Goal: Transaction & Acquisition: Purchase product/service

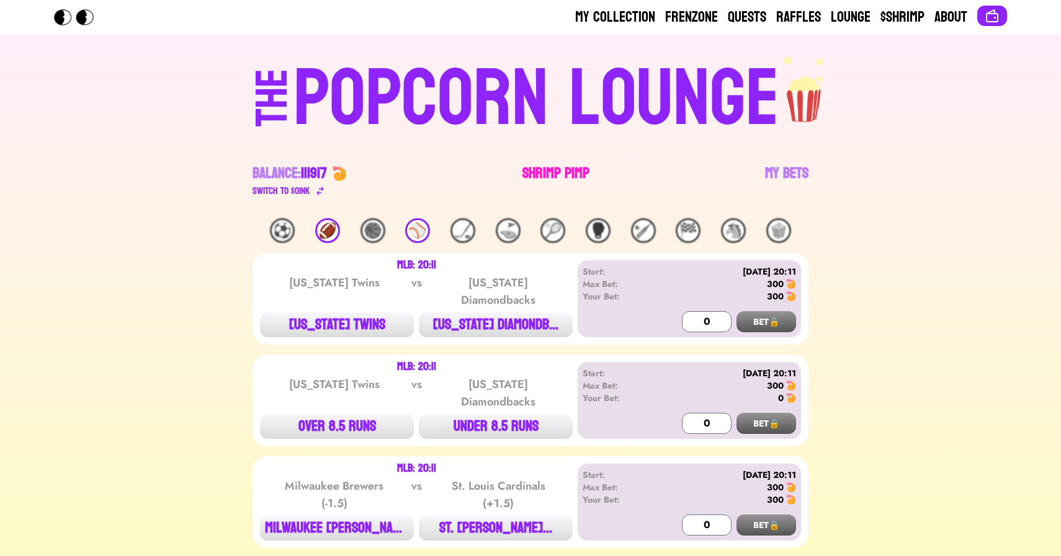
click at [536, 177] on link "Shrimp Pimp" at bounding box center [555, 181] width 67 height 35
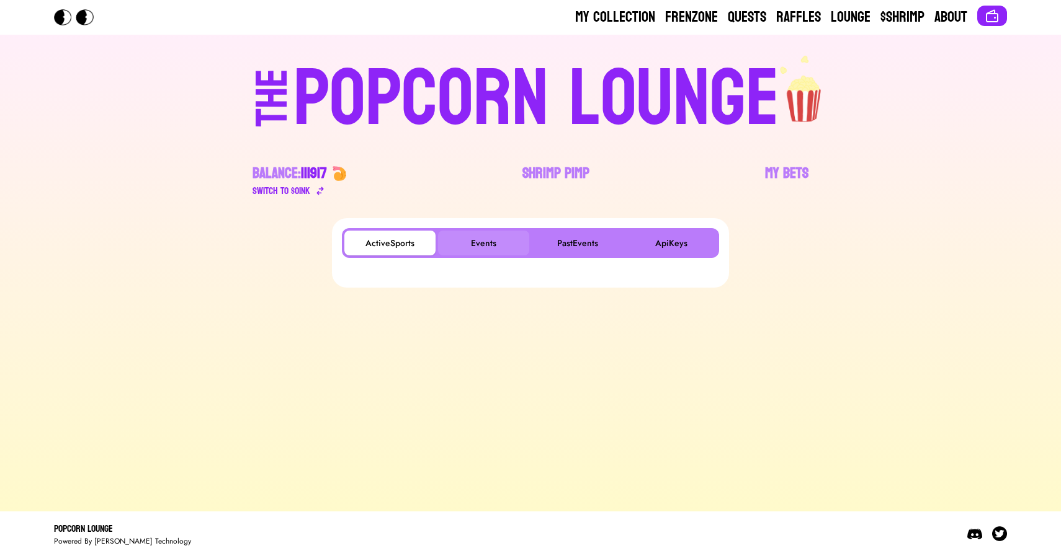
click at [471, 250] on button "Events" at bounding box center [483, 243] width 91 height 25
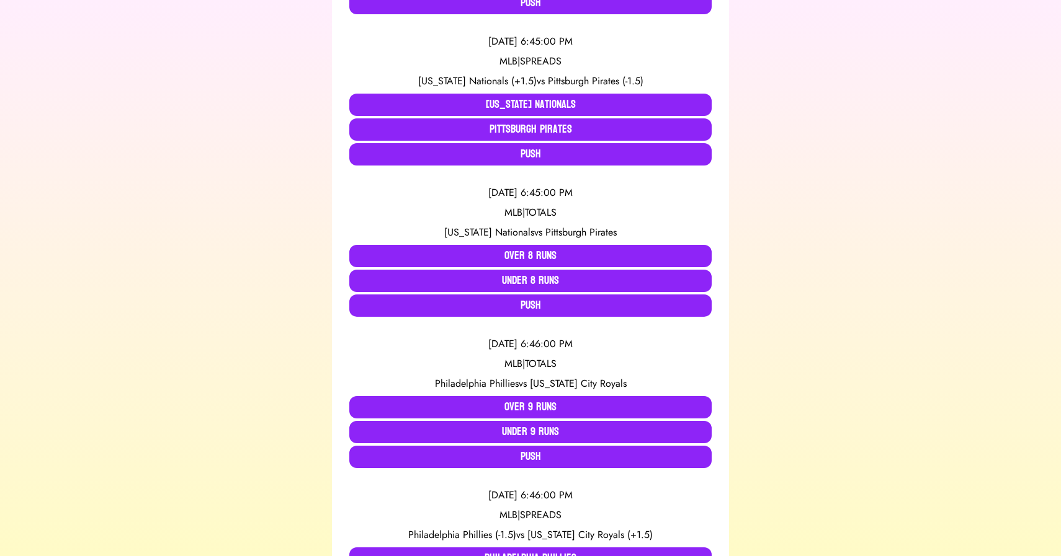
scroll to position [414, 0]
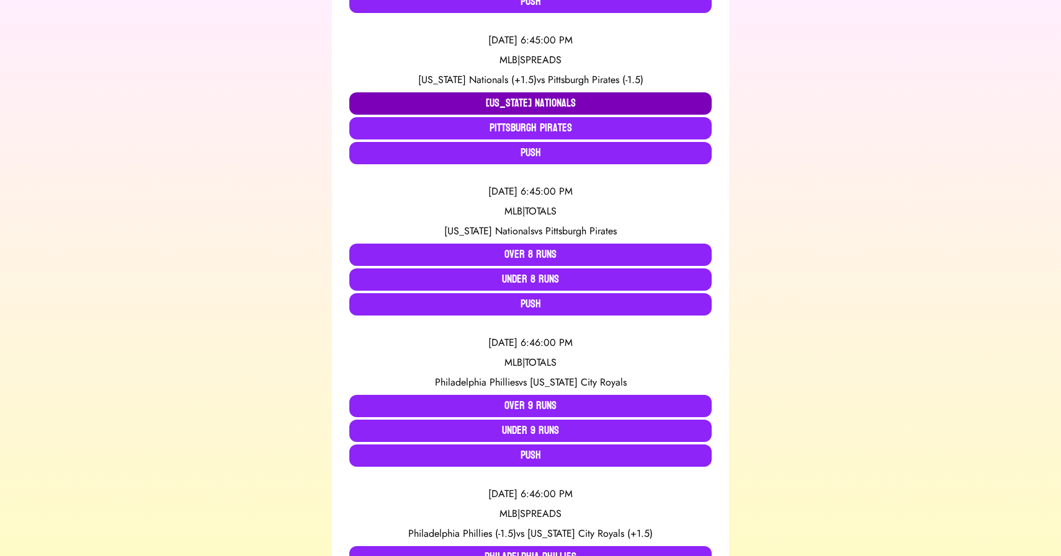
click at [448, 96] on button "[US_STATE] Nationals" at bounding box center [530, 103] width 362 height 22
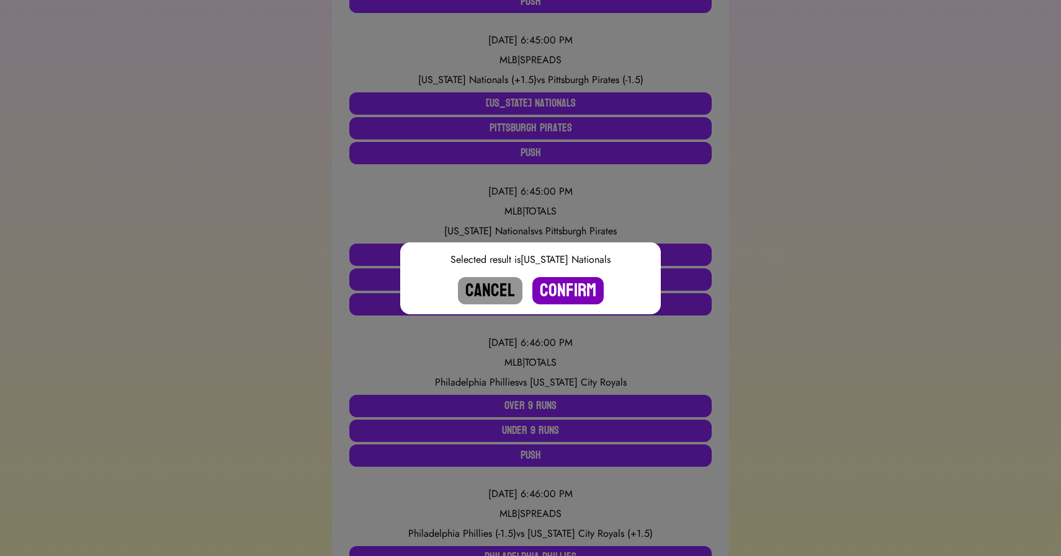
click at [561, 288] on button "Confirm" at bounding box center [567, 290] width 71 height 27
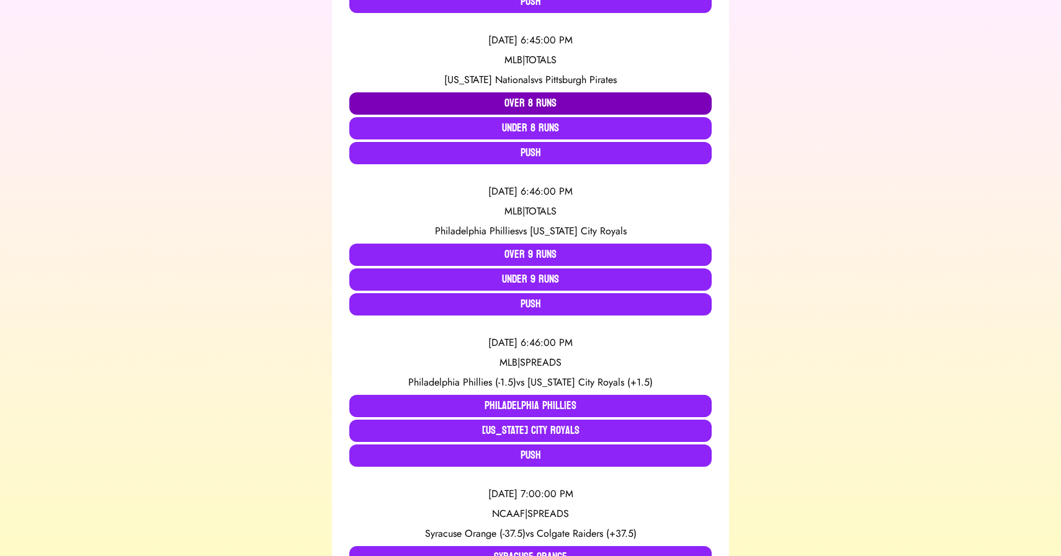
click at [455, 105] on button "Over 8 Runs" at bounding box center [530, 103] width 362 height 22
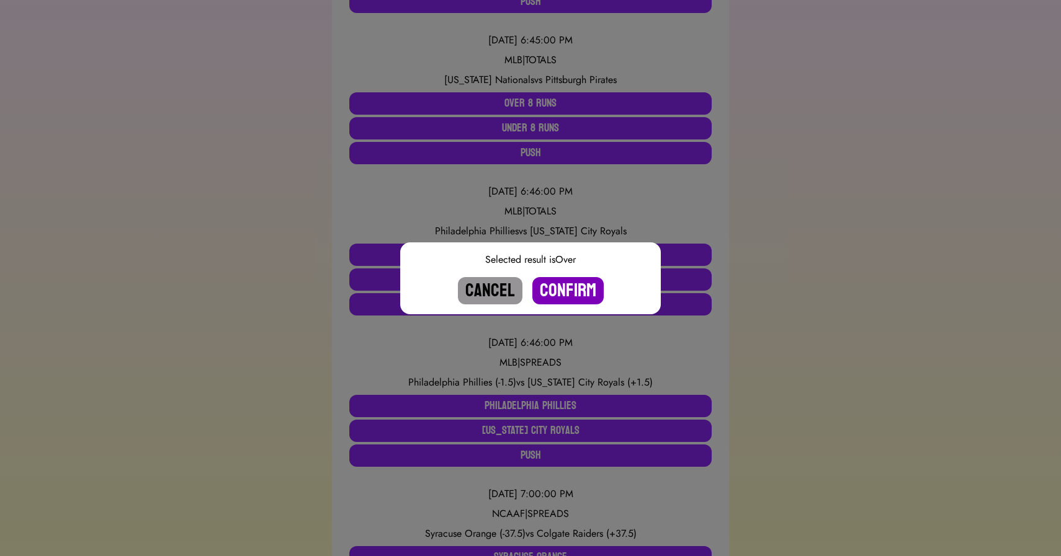
click at [553, 283] on button "Confirm" at bounding box center [567, 290] width 71 height 27
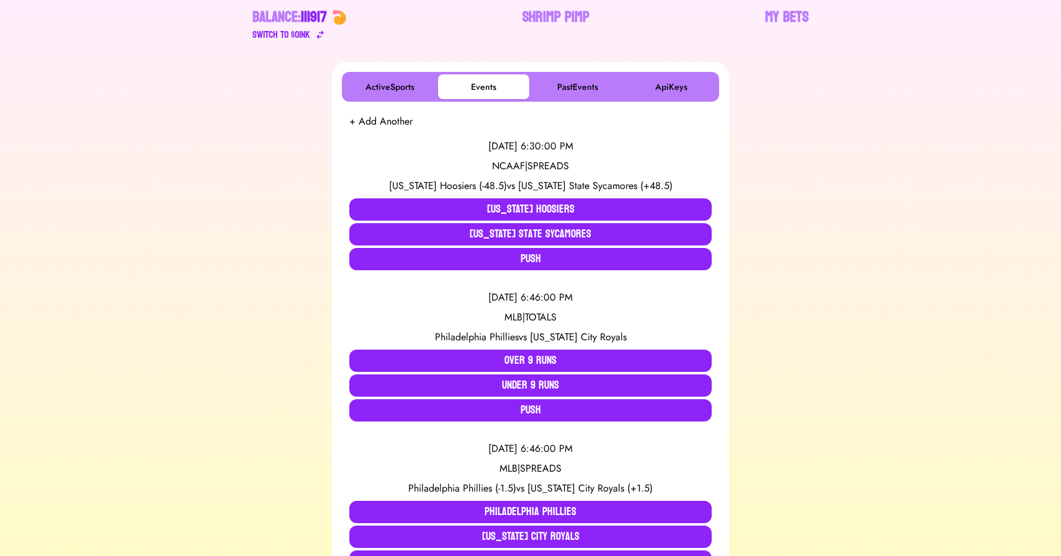
scroll to position [0, 0]
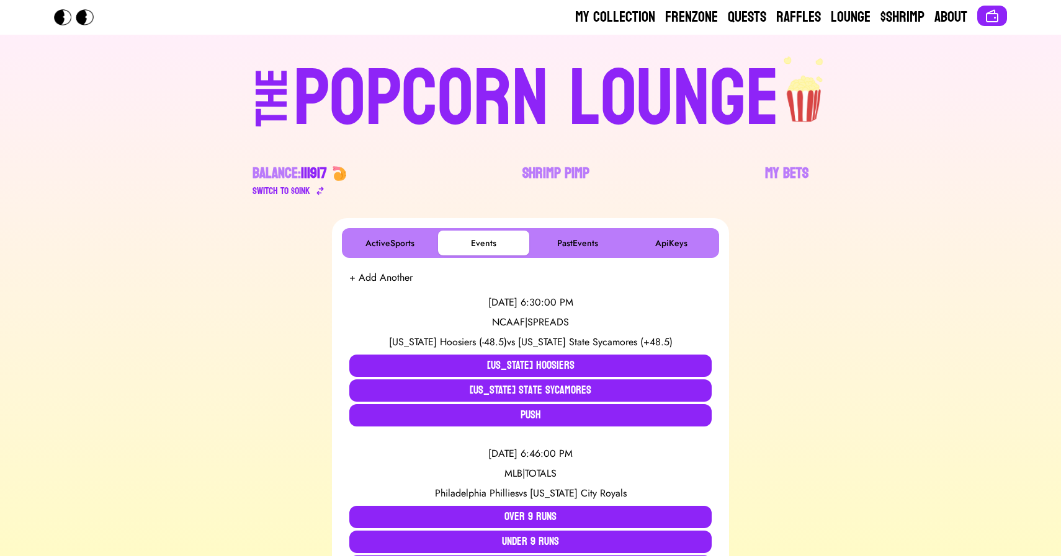
click at [504, 60] on div "POPCORN LOUNGE" at bounding box center [536, 99] width 486 height 79
